Goal: Task Accomplishment & Management: Manage account settings

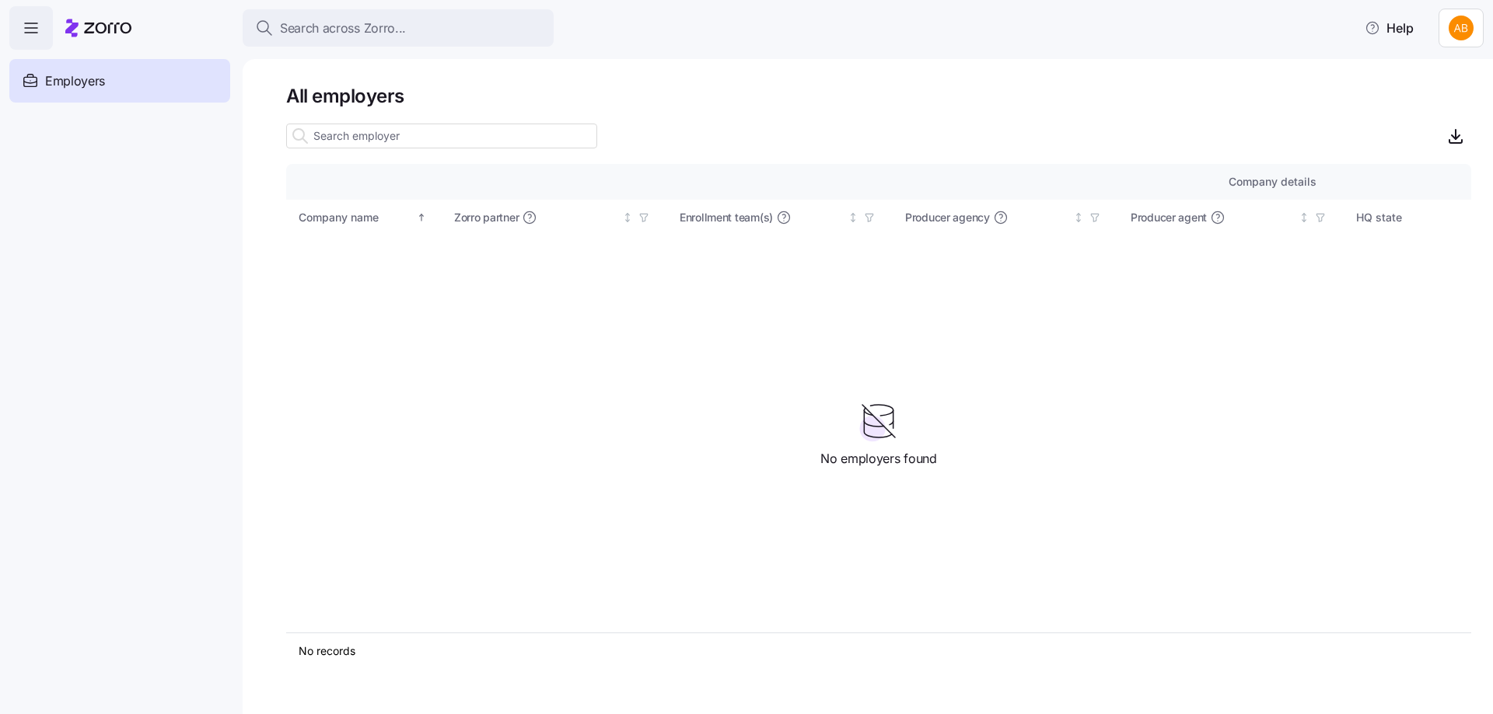
click at [1465, 29] on html "Search across Zorro... Help Employers Demo employers Prospects Demo prospects A…" at bounding box center [746, 352] width 1493 height 705
click at [1430, 115] on div "Log out" at bounding box center [1408, 119] width 61 height 17
